Goal: Use online tool/utility: Utilize a website feature to perform a specific function

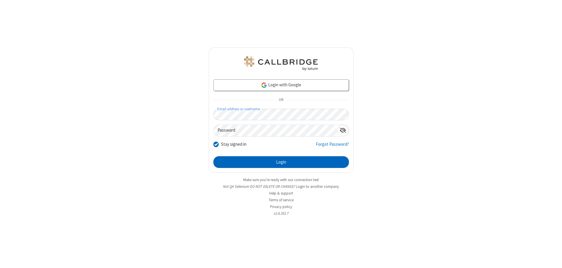
click at [281, 162] on button "Login" at bounding box center [282, 162] width 136 height 12
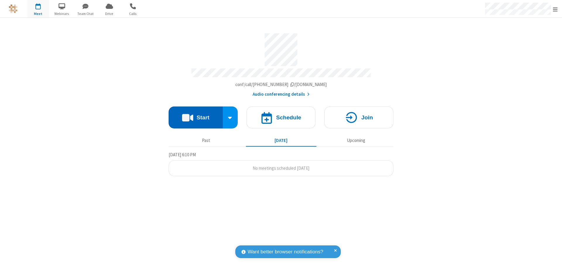
click at [196, 115] on button "Start" at bounding box center [196, 118] width 54 height 22
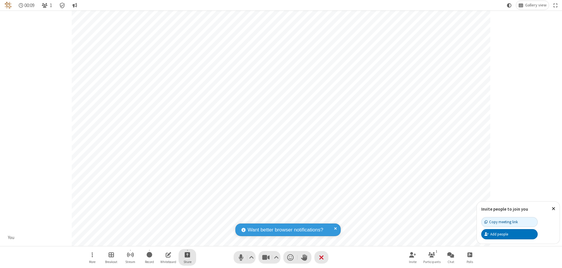
click at [187, 255] on span "Start sharing" at bounding box center [188, 254] width 6 height 7
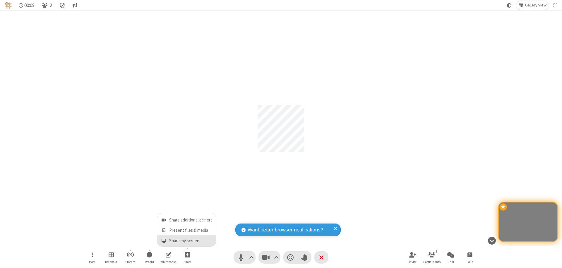
click at [164, 241] on span "Share my screen" at bounding box center [164, 241] width 7 height 5
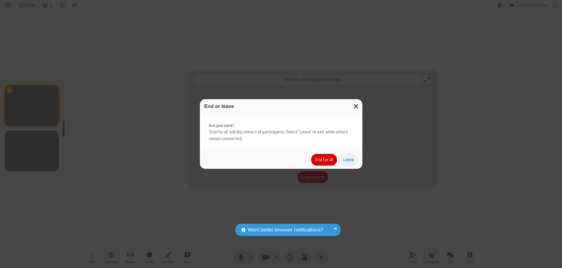
click at [325, 160] on button "End for all" at bounding box center [324, 160] width 26 height 12
